Goal: Find specific page/section: Find specific page/section

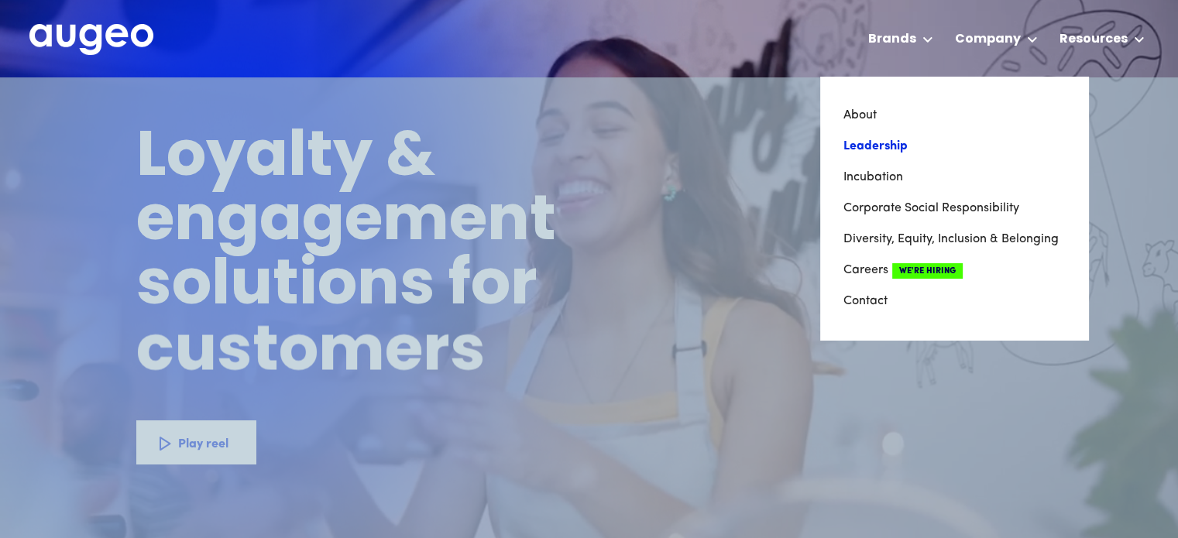
click at [865, 147] on link "Leadership" at bounding box center [955, 146] width 222 height 31
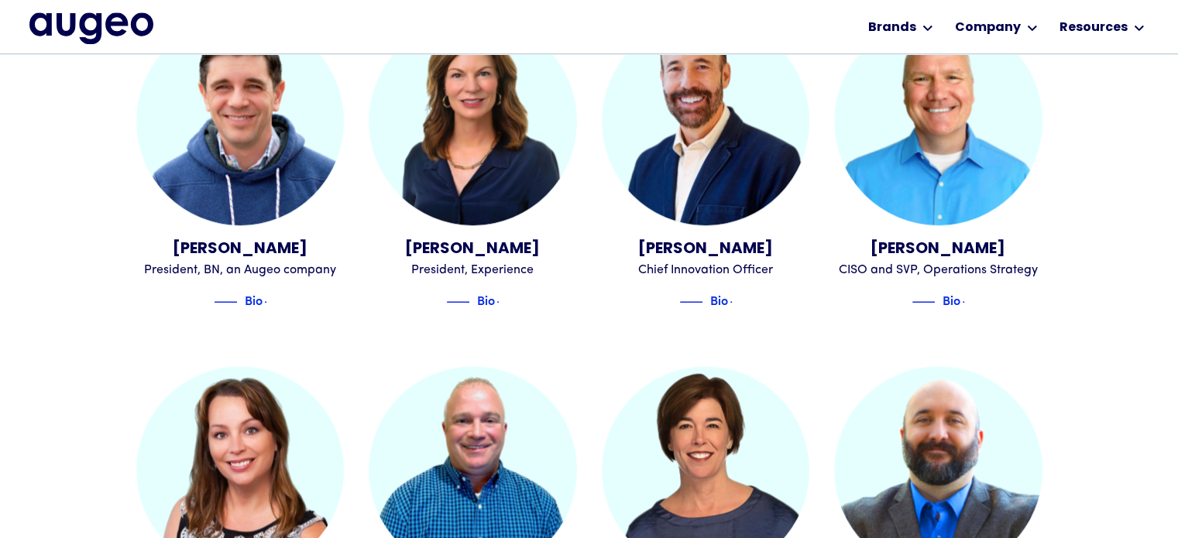
scroll to position [1249, 0]
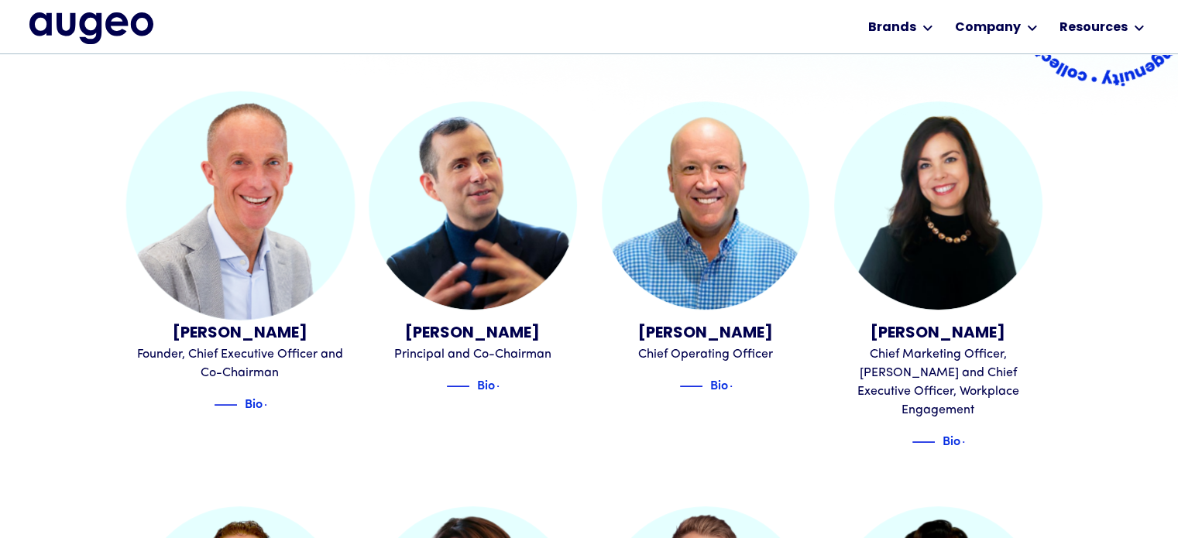
click at [244, 325] on div "[PERSON_NAME]" at bounding box center [240, 333] width 208 height 23
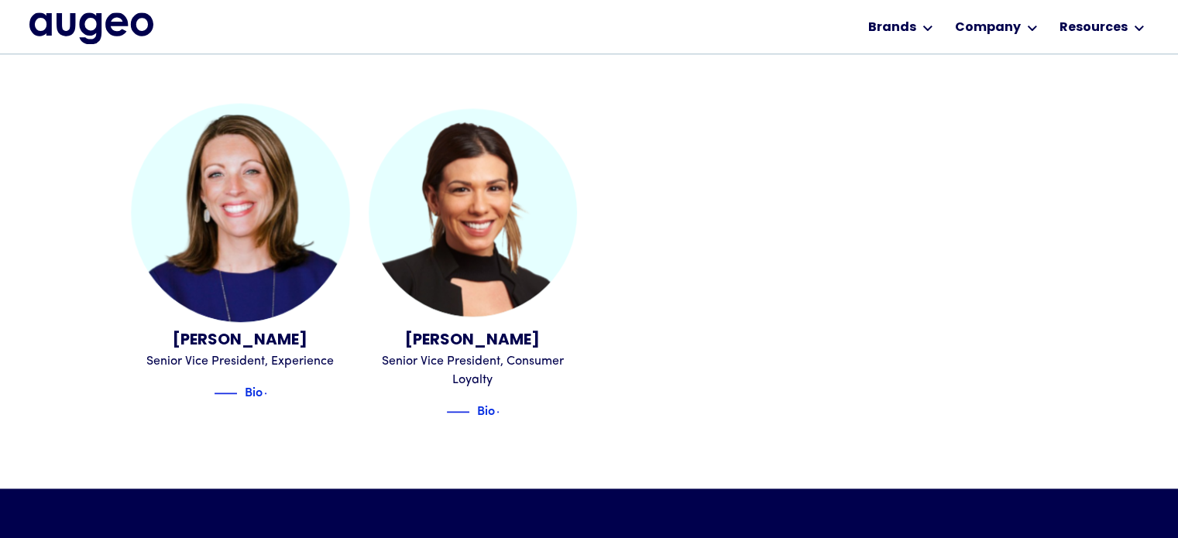
scroll to position [1874, 0]
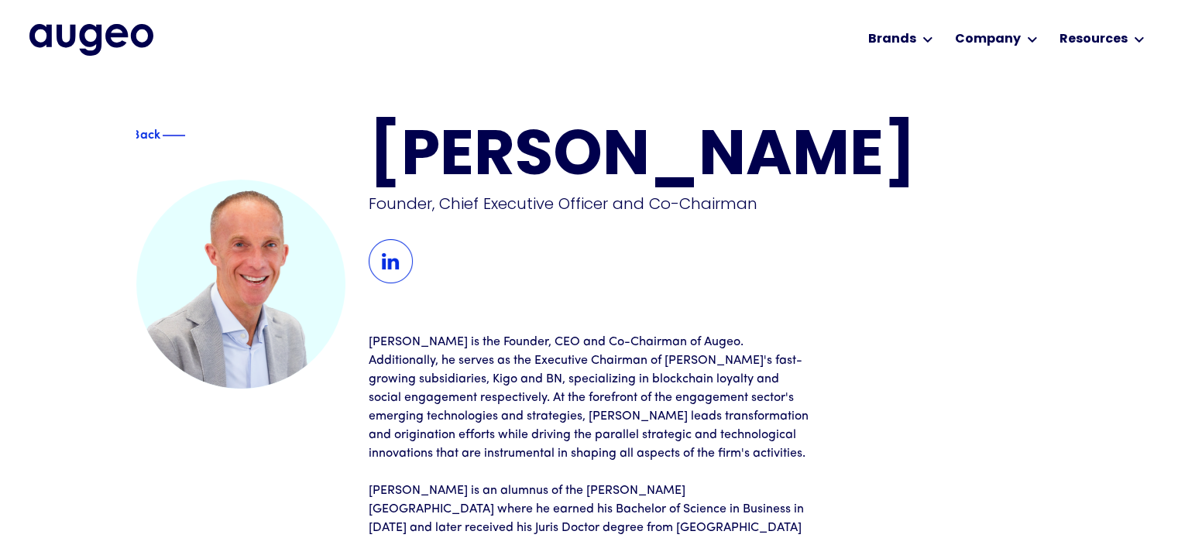
click at [444, 132] on h1 "David Kristal" at bounding box center [706, 158] width 674 height 63
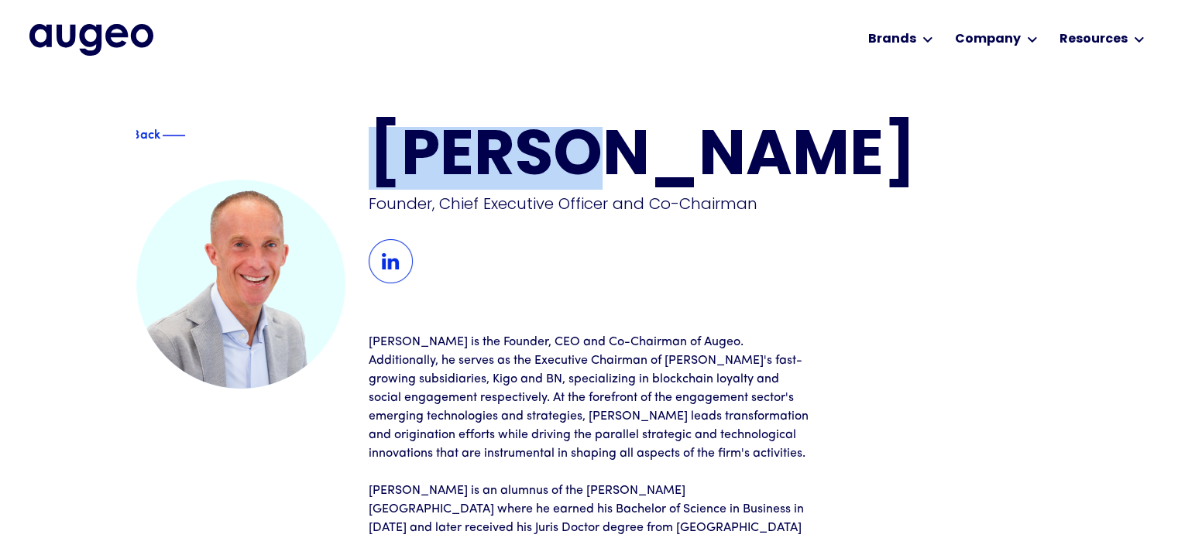
click at [444, 132] on h1 "David Kristal" at bounding box center [706, 158] width 674 height 63
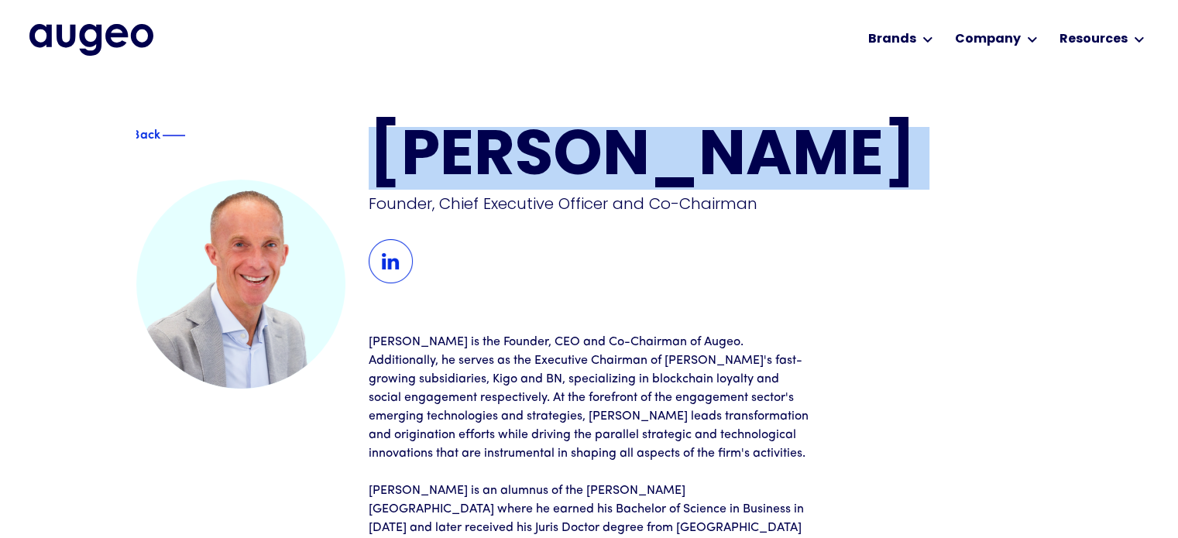
click at [444, 132] on h1 "David Kristal" at bounding box center [706, 158] width 674 height 63
copy h1 "David Kristal"
click at [428, 154] on h1 "David Kristal" at bounding box center [706, 158] width 674 height 63
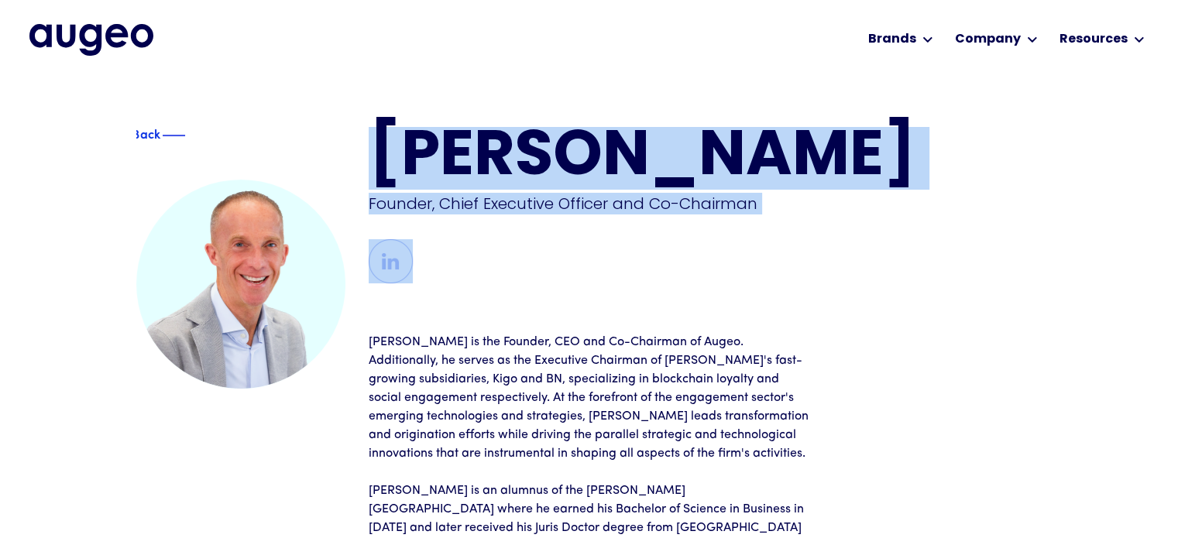
drag, startPoint x: 428, startPoint y: 154, endPoint x: 761, endPoint y: 201, distance: 337.2
click at [761, 201] on div "David Kristal Founder, Chief Executive Officer and Co-Chairman" at bounding box center [706, 205] width 674 height 156
click at [174, 136] on div "Back" at bounding box center [185, 133] width 28 height 19
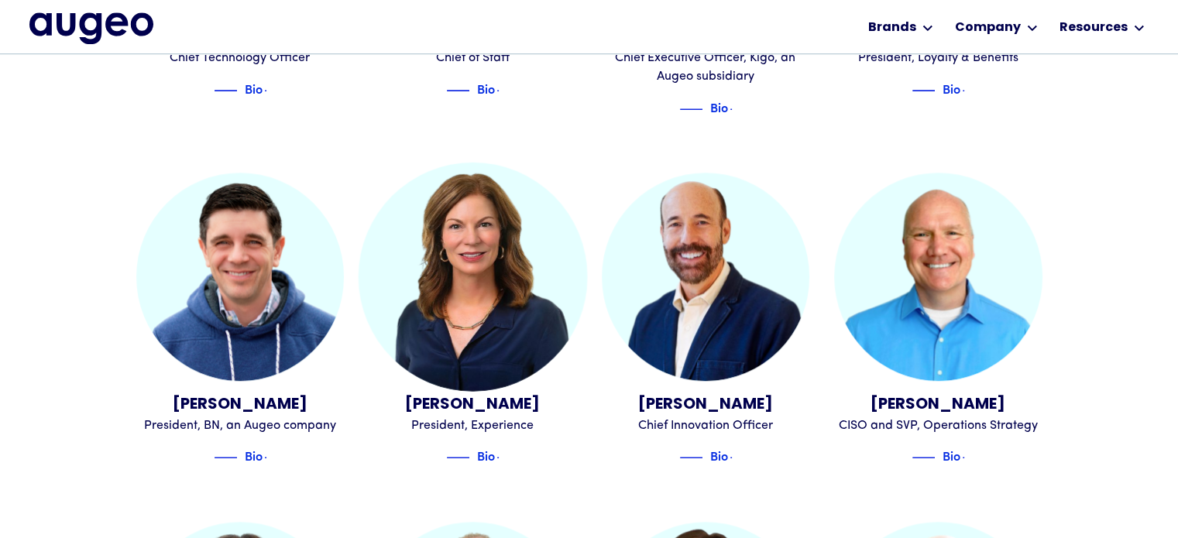
scroll to position [1093, 0]
